Goal: Information Seeking & Learning: Find specific fact

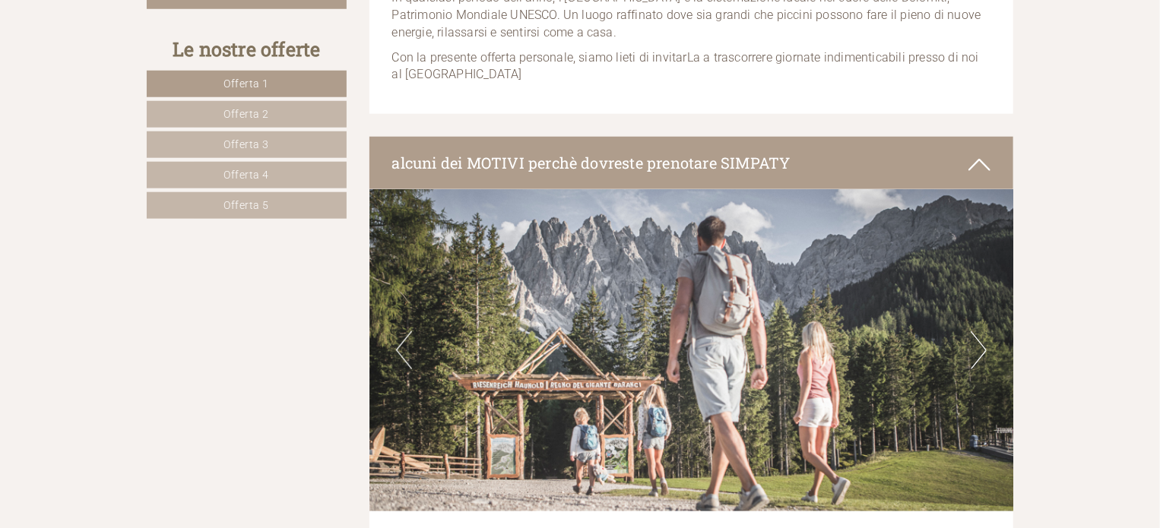
scroll to position [760, 0]
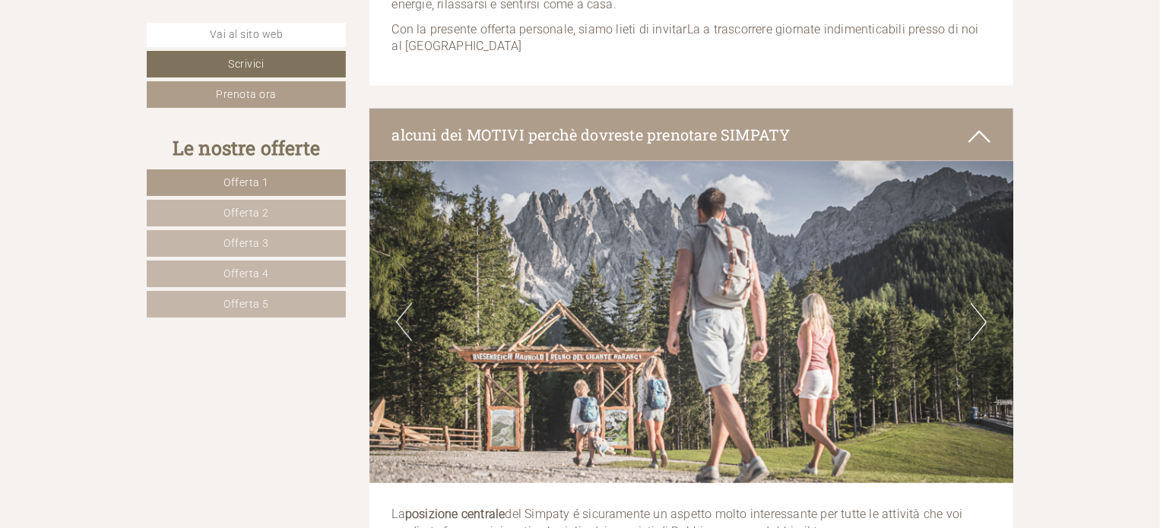
click at [274, 304] on link "Offerta 5" at bounding box center [246, 304] width 199 height 27
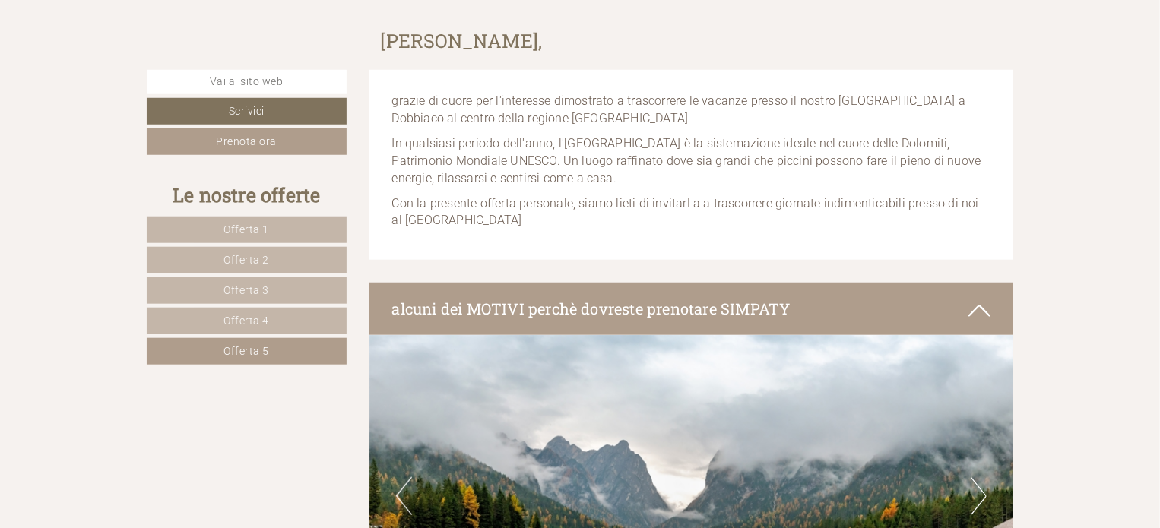
scroll to position [562, 0]
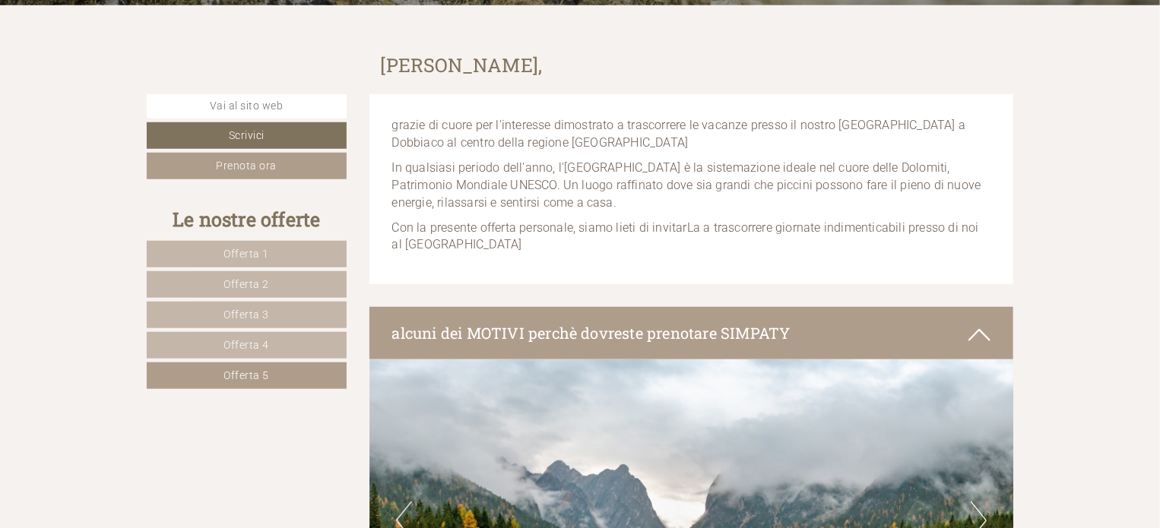
click at [229, 339] on span "Offerta 4" at bounding box center [247, 345] width 46 height 12
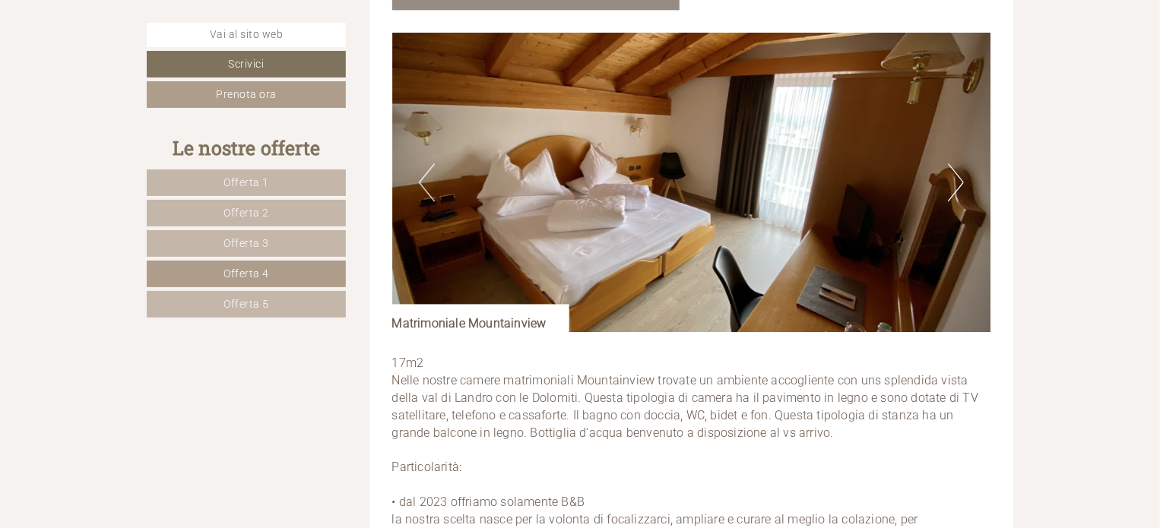
scroll to position [2007, 0]
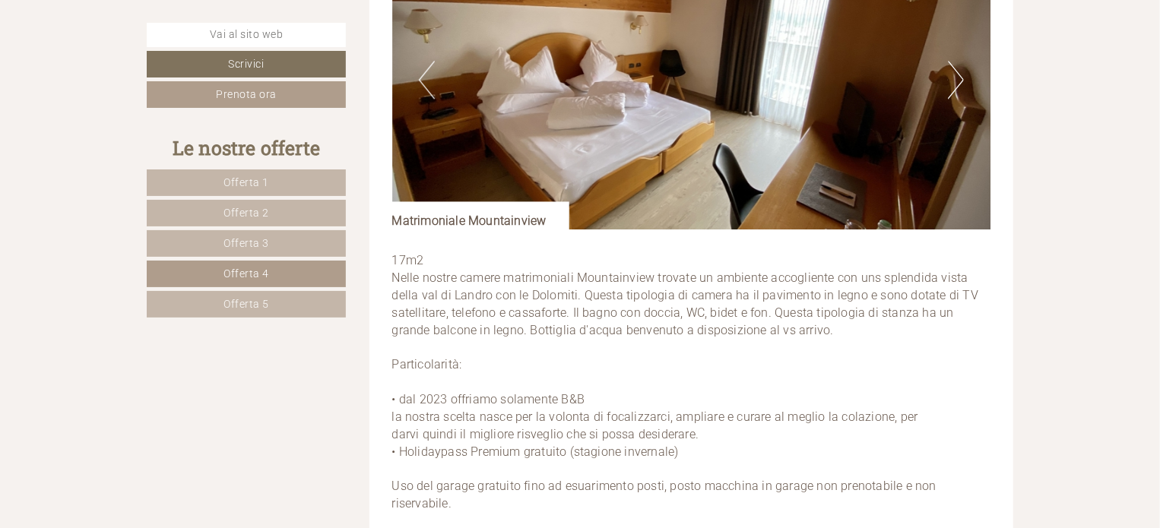
click at [262, 294] on link "Offerta 5" at bounding box center [246, 304] width 199 height 27
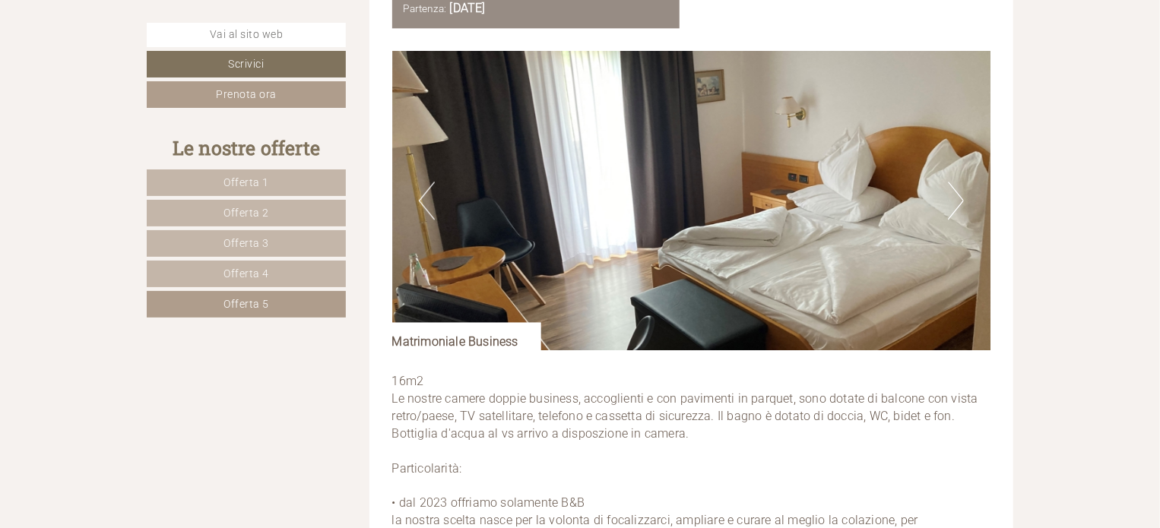
scroll to position [1931, 0]
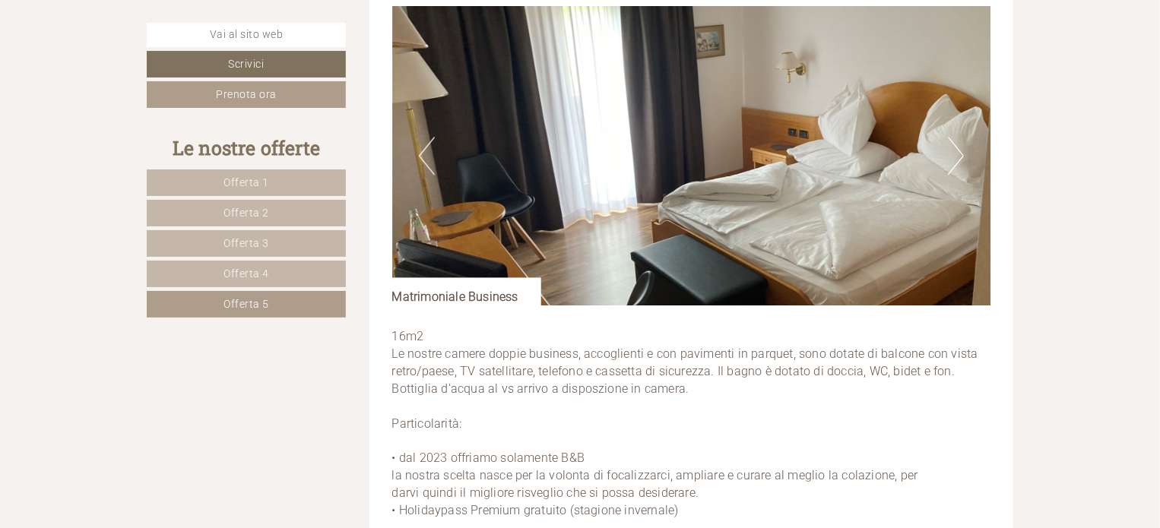
click at [247, 263] on link "Offerta 4" at bounding box center [246, 274] width 199 height 27
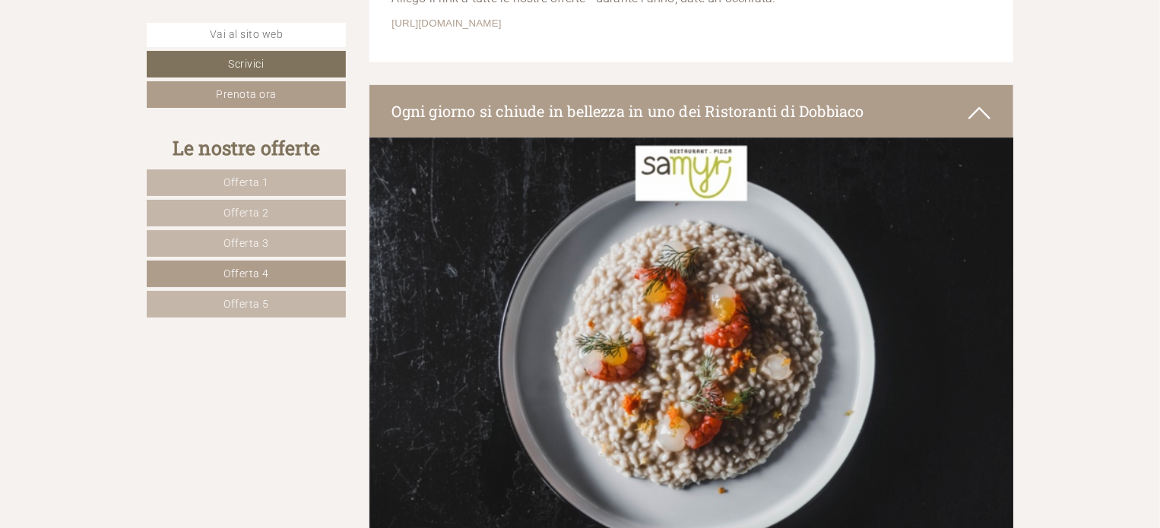
scroll to position [3375, 0]
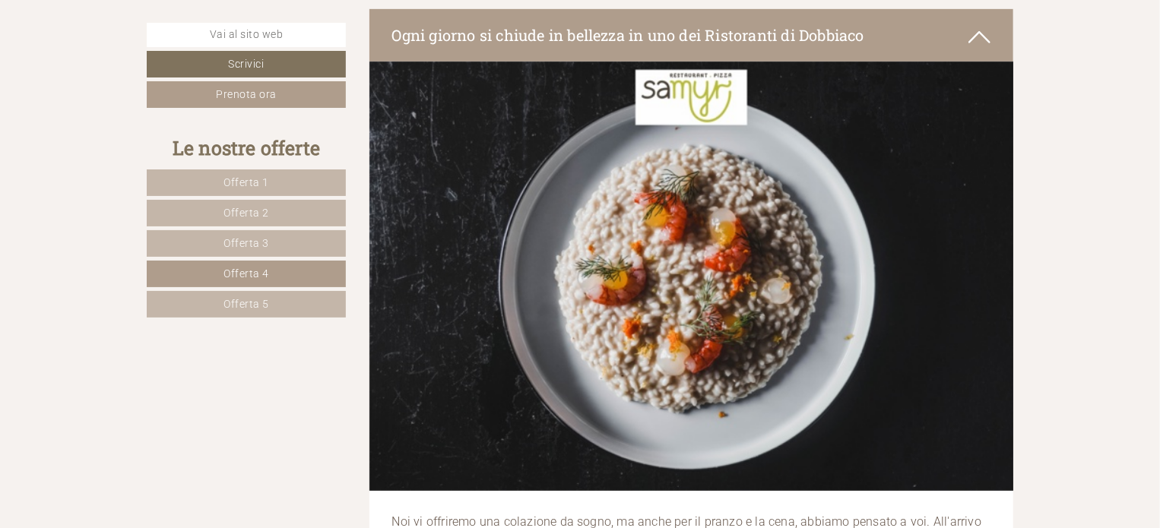
click at [255, 292] on link "Offerta 5" at bounding box center [246, 304] width 199 height 27
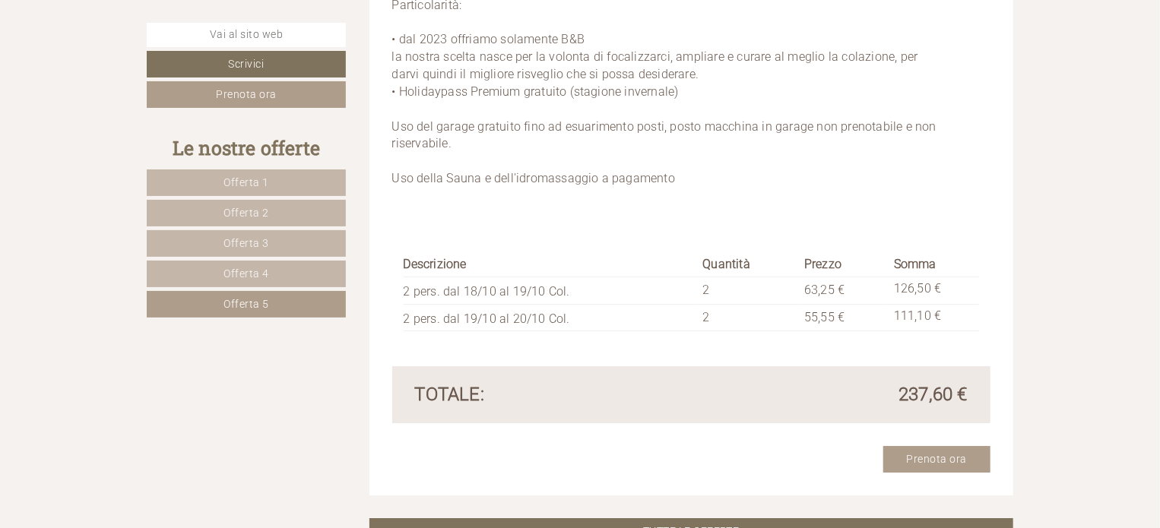
scroll to position [2387, 0]
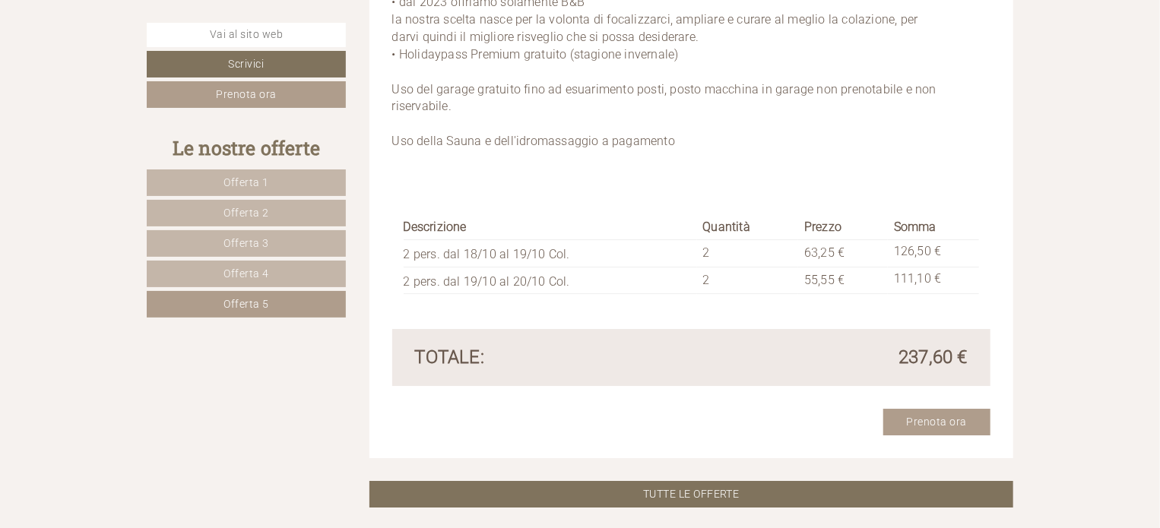
click at [260, 272] on span "Offerta 4" at bounding box center [247, 274] width 46 height 12
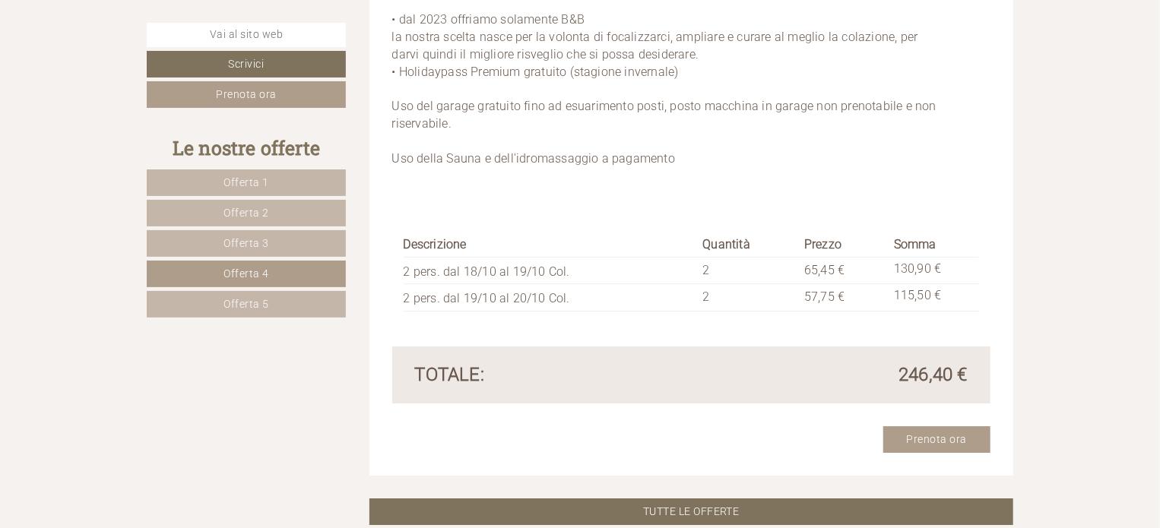
click at [287, 245] on link "Offerta 3" at bounding box center [246, 243] width 199 height 27
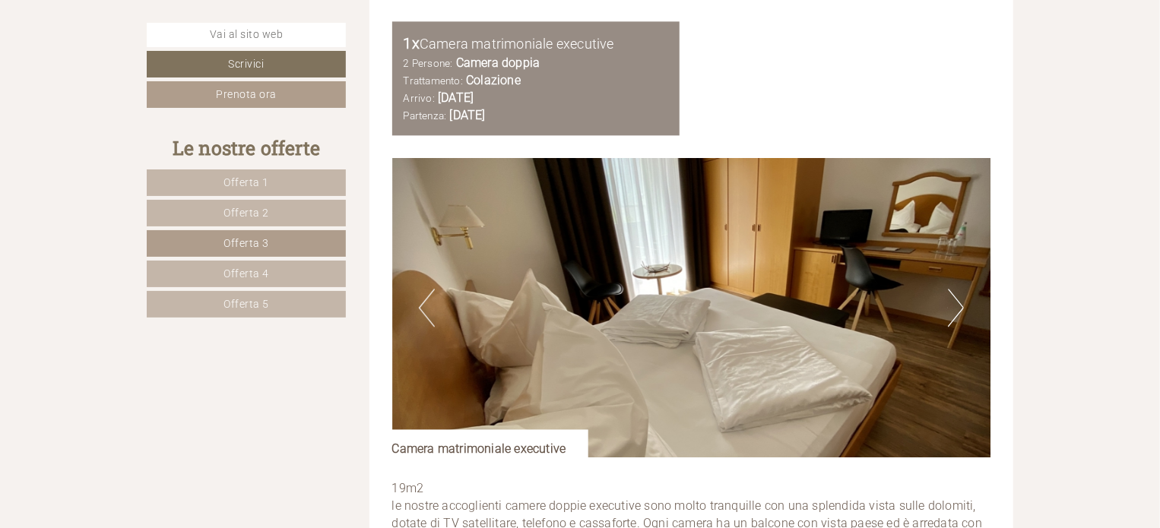
scroll to position [1854, 0]
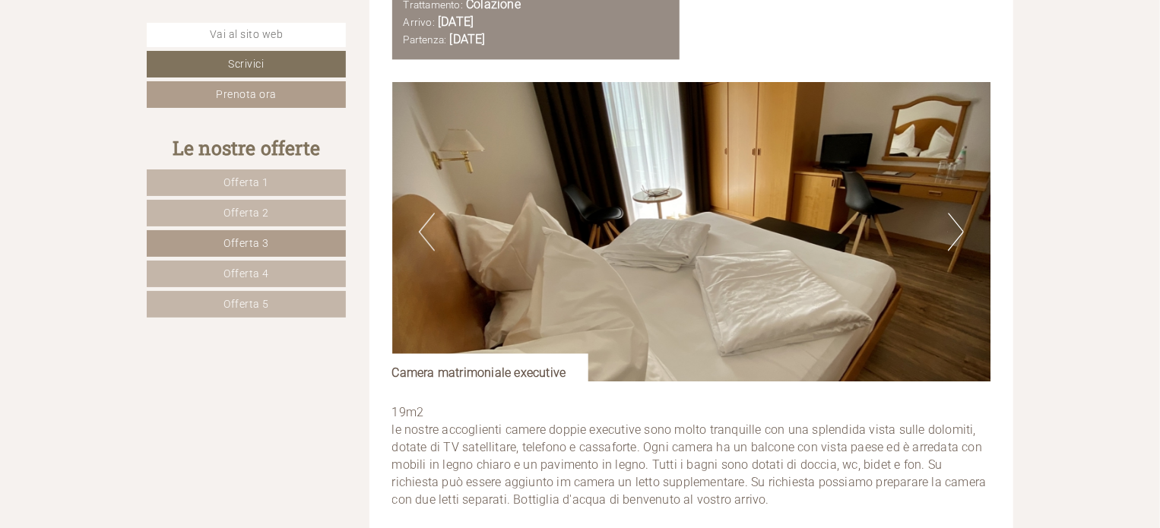
click at [258, 271] on span "Offerta 4" at bounding box center [247, 274] width 46 height 12
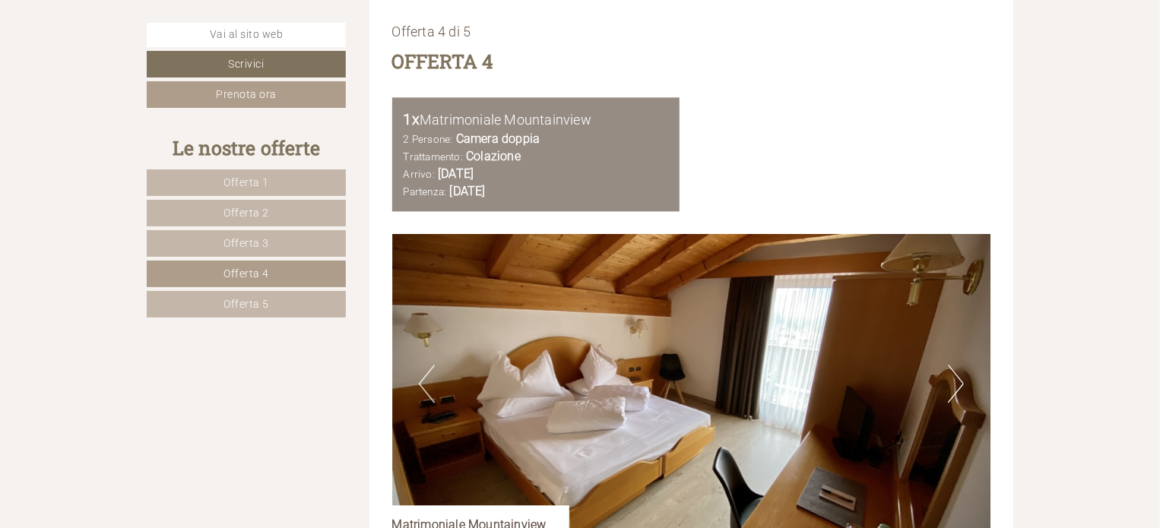
click at [264, 245] on span "Offerta 3" at bounding box center [247, 243] width 46 height 12
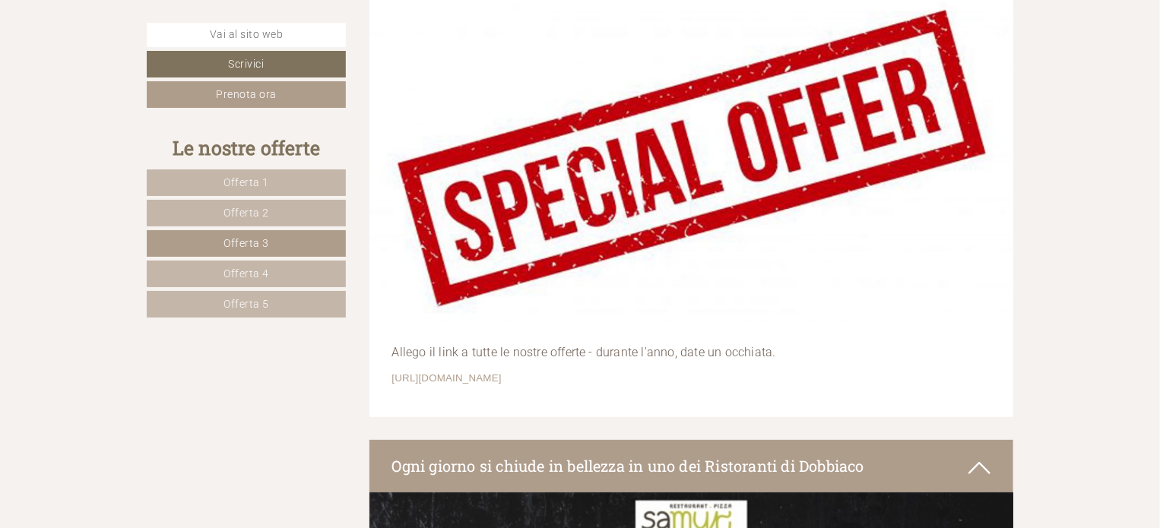
scroll to position [2995, 0]
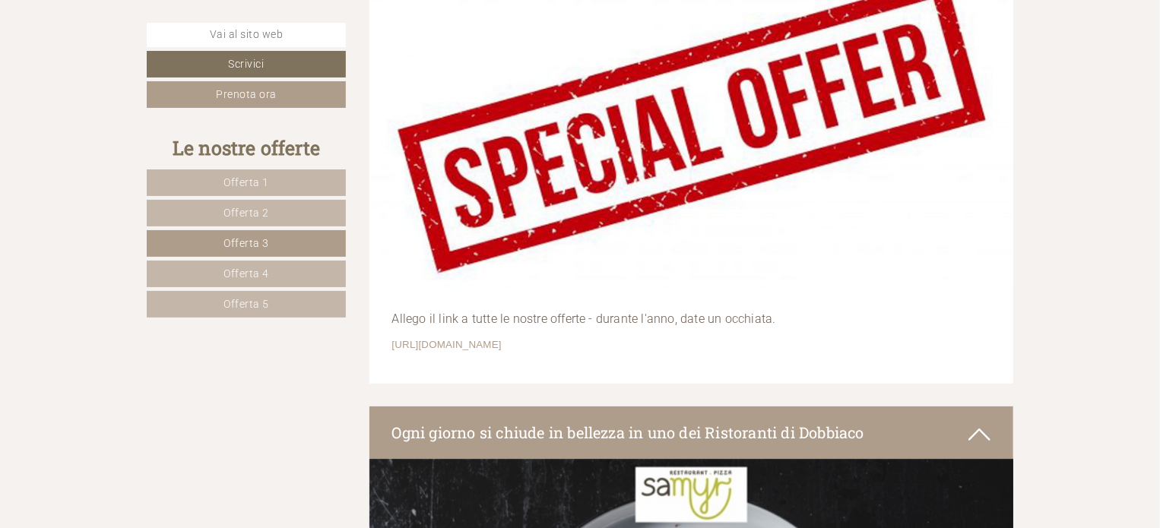
click at [244, 211] on span "Offerta 2" at bounding box center [247, 213] width 46 height 12
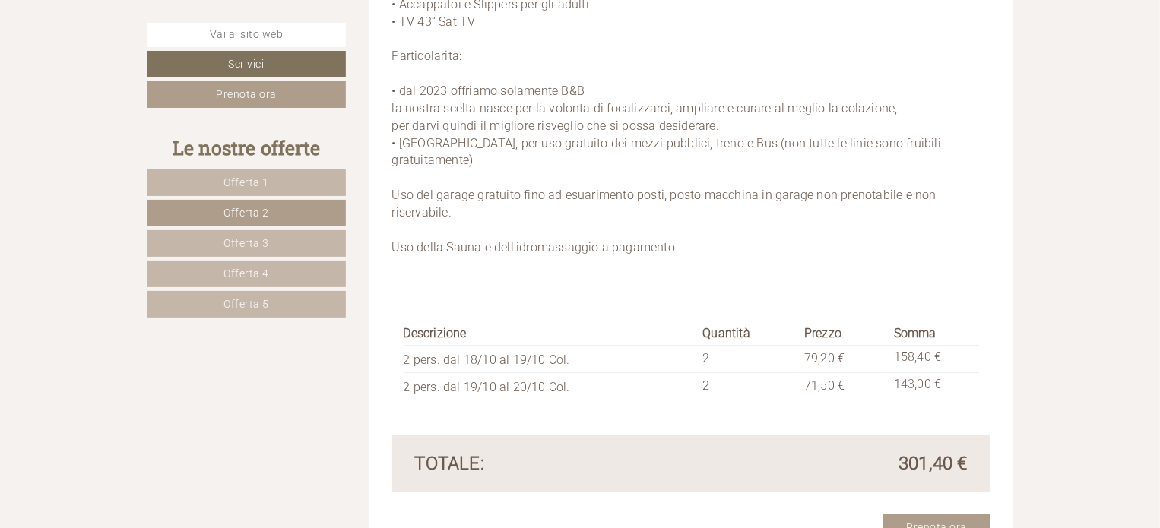
scroll to position [2463, 0]
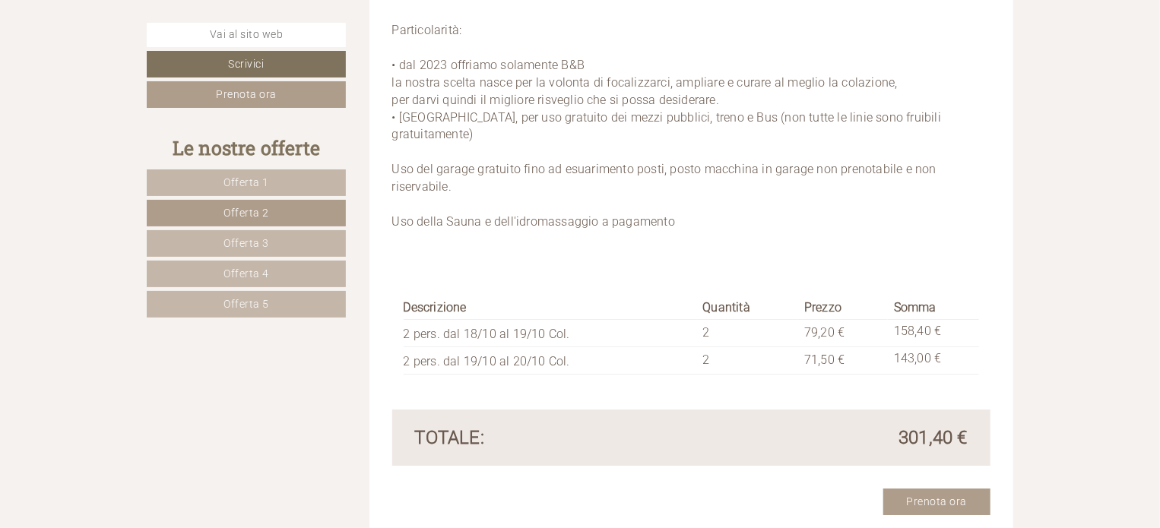
click at [252, 179] on span "Offerta 1" at bounding box center [247, 182] width 46 height 12
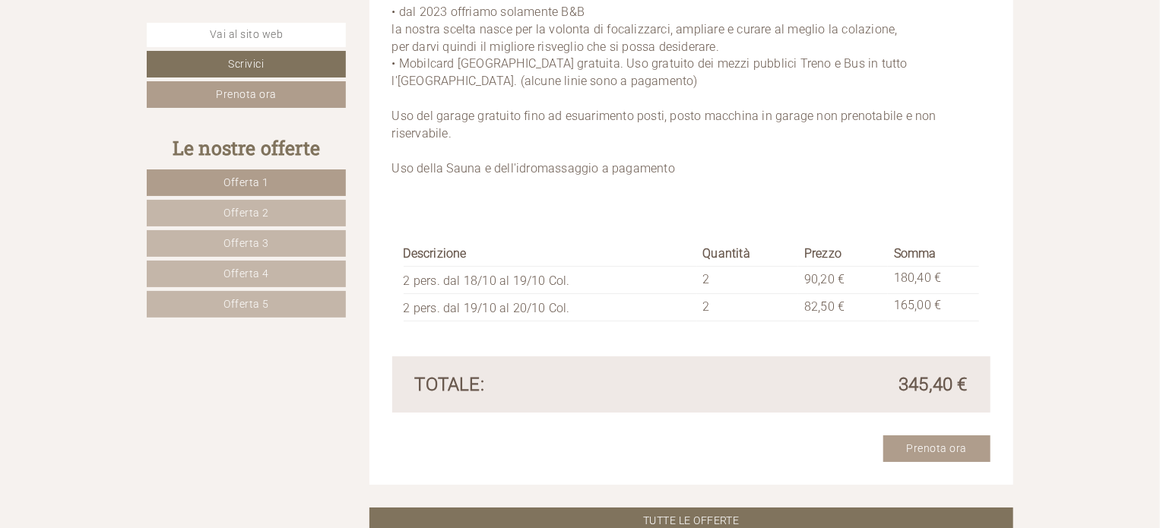
scroll to position [2539, 0]
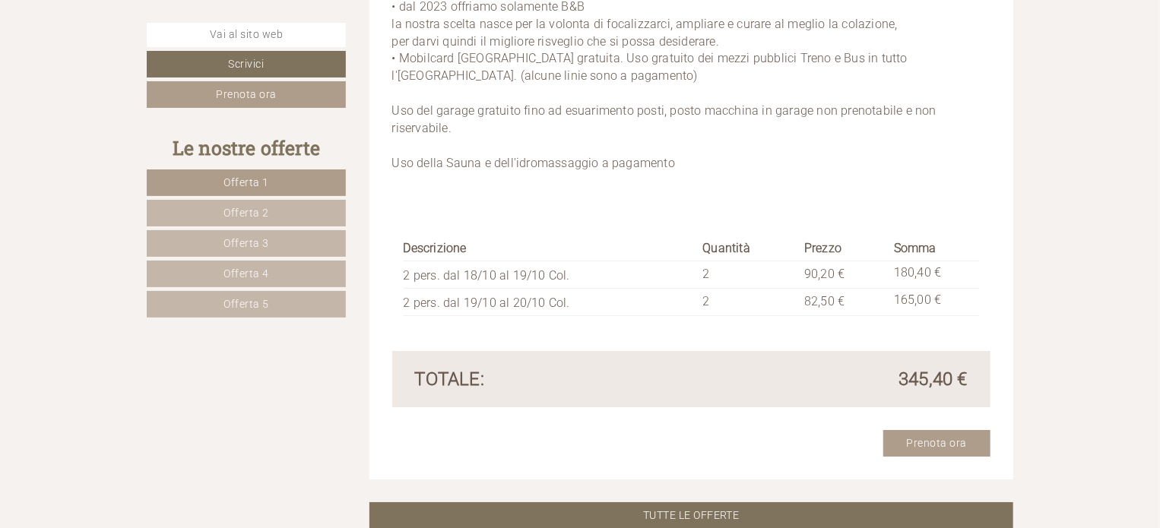
click at [242, 268] on span "Offerta 4" at bounding box center [247, 274] width 46 height 12
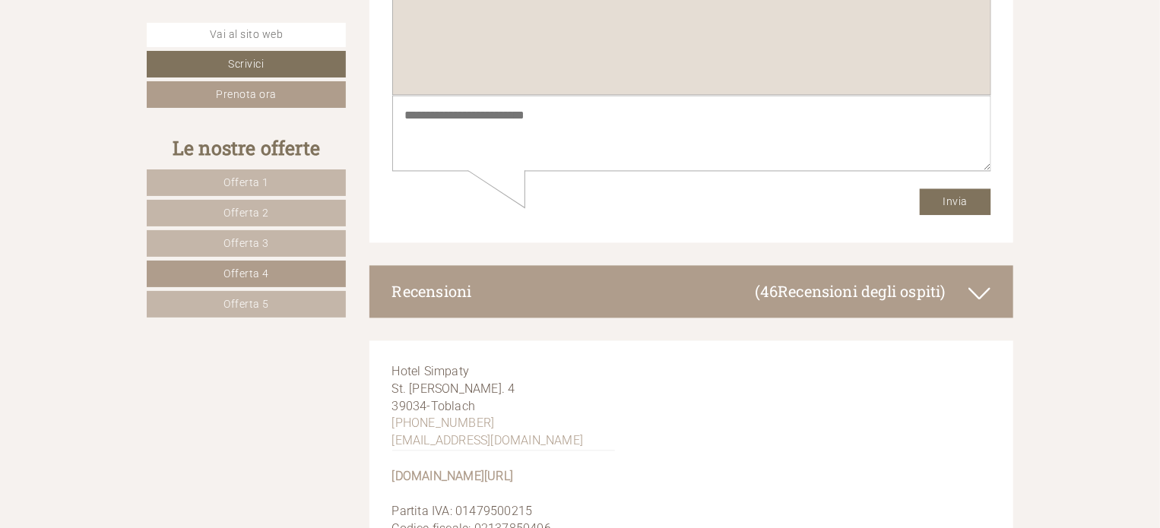
scroll to position [7322, 0]
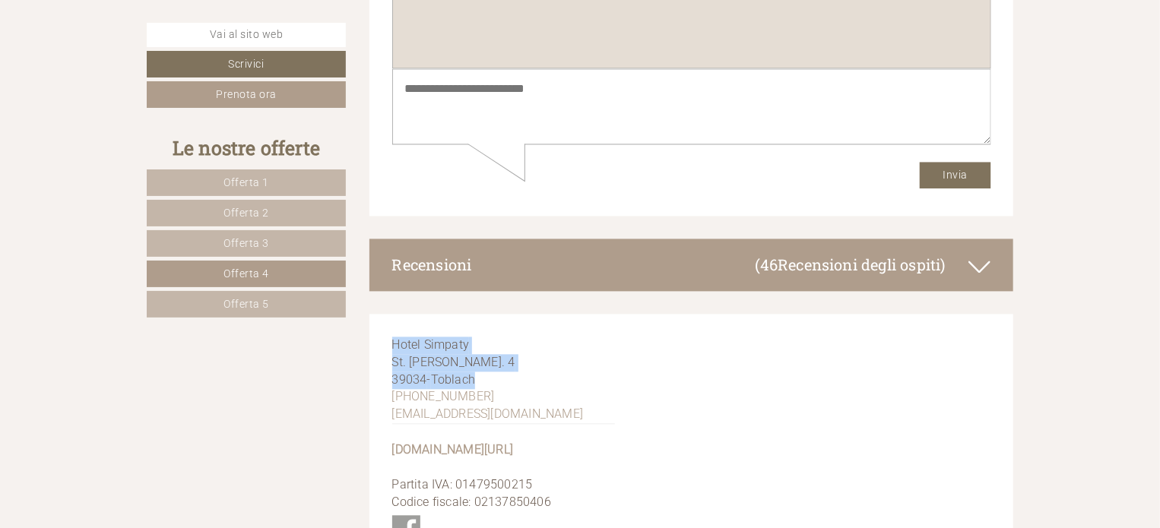
drag, startPoint x: 391, startPoint y: 234, endPoint x: 493, endPoint y: 279, distance: 111.3
click at [493, 314] on div "[GEOGRAPHIC_DATA]. [PERSON_NAME]. 4 39034 - Toblach [PHONE_NUMBER] [EMAIL_ADDRE…" at bounding box center [504, 443] width 268 height 258
copy div "[GEOGRAPHIC_DATA]. [PERSON_NAME]. 4 39034 - [GEOGRAPHIC_DATA]"
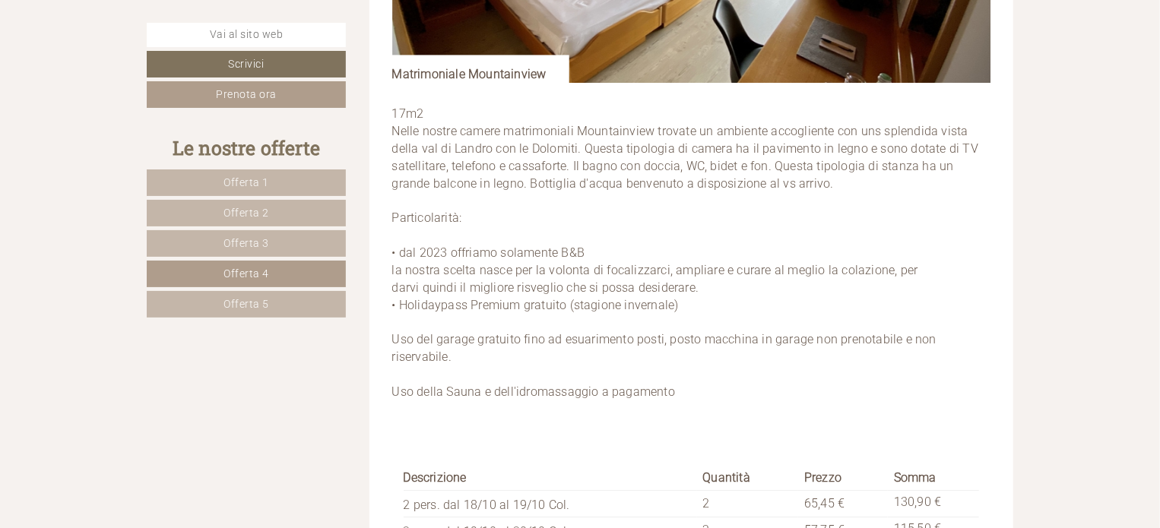
scroll to position [2152, 0]
